Goal: Find specific page/section: Find specific page/section

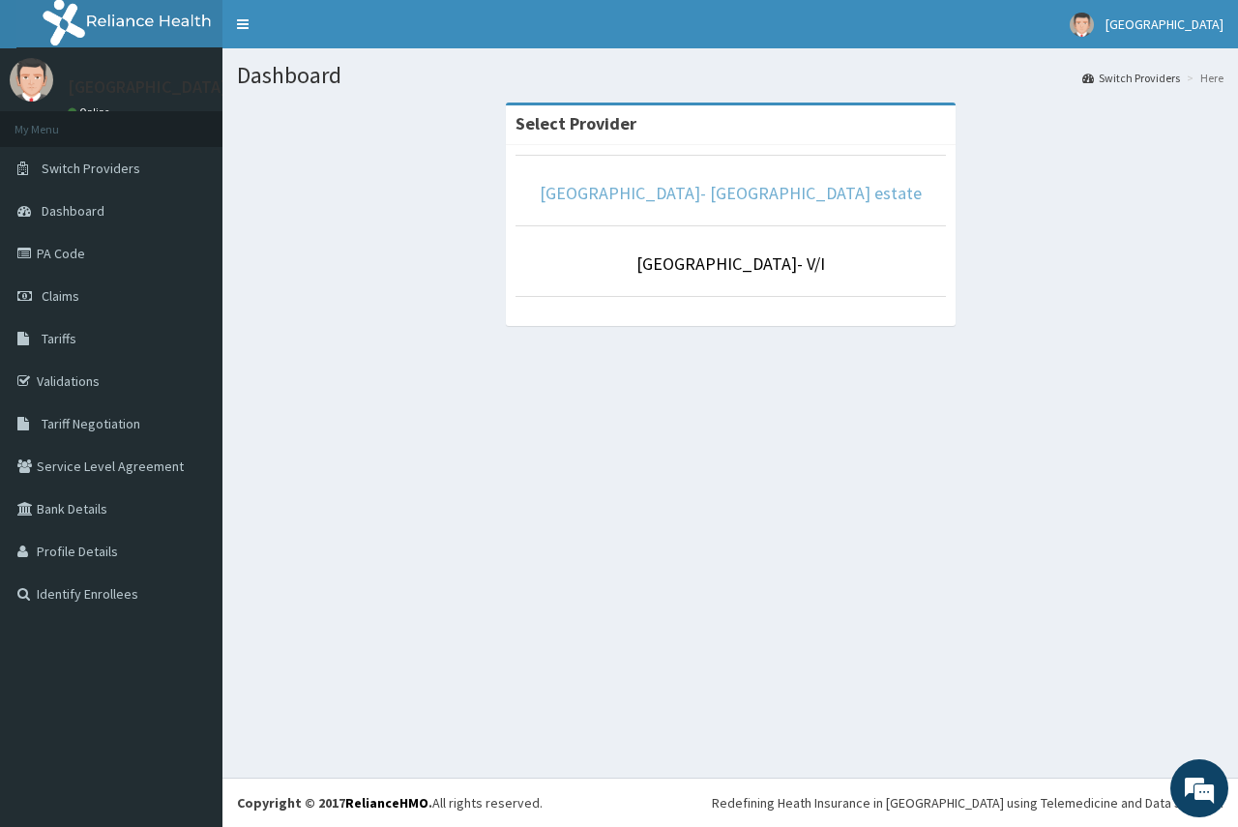
click at [753, 201] on link "[GEOGRAPHIC_DATA]- [GEOGRAPHIC_DATA] estate" at bounding box center [731, 193] width 382 height 22
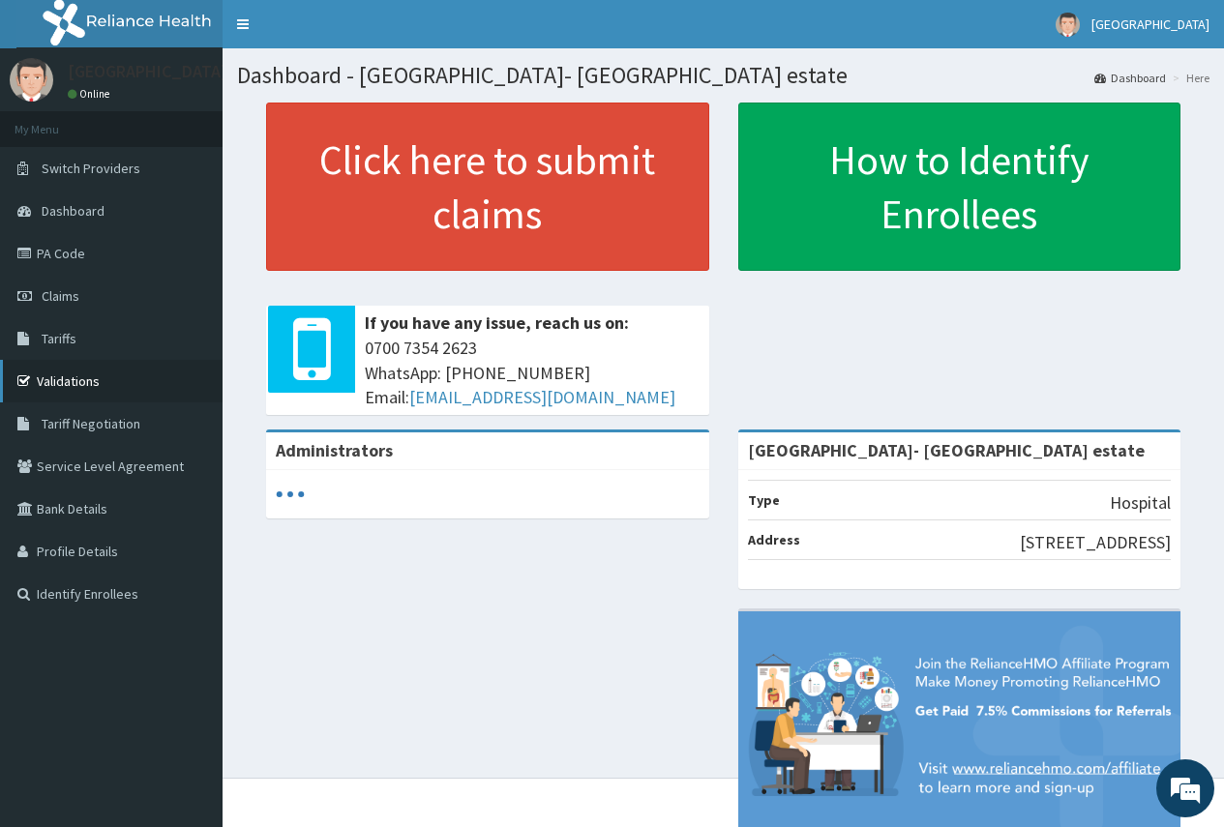
click at [80, 380] on link "Validations" at bounding box center [111, 381] width 223 height 43
